Goal: Navigation & Orientation: Find specific page/section

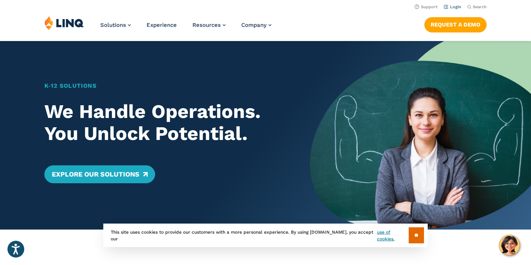
click at [456, 3] on li "Login" at bounding box center [453, 6] width 18 height 8
click at [452, 8] on link "Login" at bounding box center [453, 6] width 18 height 5
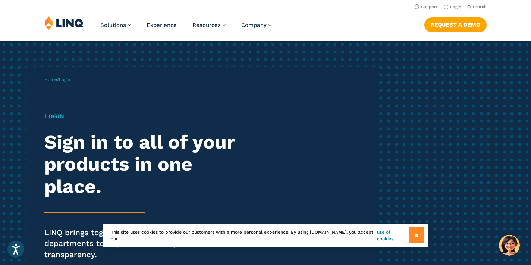
click at [414, 232] on input "**" at bounding box center [416, 235] width 15 height 16
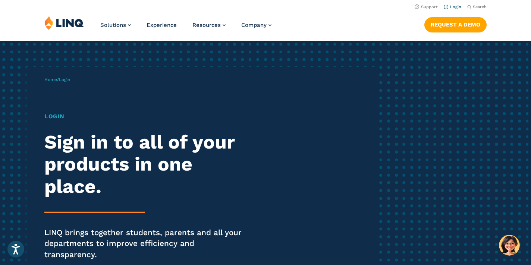
click at [452, 9] on link "Login" at bounding box center [453, 6] width 18 height 5
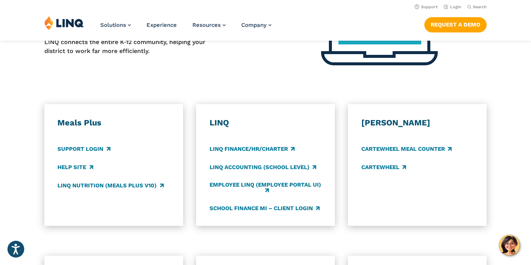
scroll to position [376, 0]
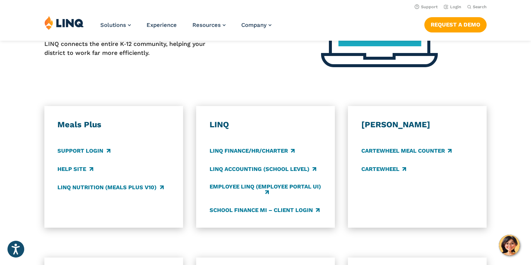
click at [76, 119] on h3 "Meals Plus" at bounding box center [113, 124] width 112 height 10
click at [80, 147] on link "Support Login" at bounding box center [83, 151] width 53 height 8
